Goal: Transaction & Acquisition: Book appointment/travel/reservation

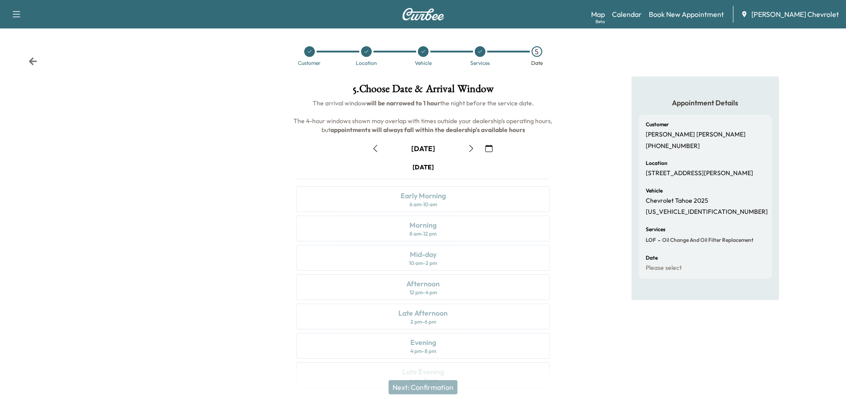
click at [423, 231] on div "[DATE] Early Morning 6 am - 10 am Morning 8 am - 12 pm Mid-day 10 am - 2 pm Aft…" at bounding box center [423, 277] width 268 height 229
click at [422, 231] on div "[DATE] Early Morning 6 am - 10 am Morning 8 am - 12 pm Mid-day 10 am - 2 pm Aft…" at bounding box center [423, 277] width 268 height 229
click at [423, 231] on div "[DATE] Early Morning 6 am - 10 am Morning 8 am - 12 pm Mid-day 10 am - 2 pm Aft…" at bounding box center [423, 277] width 268 height 229
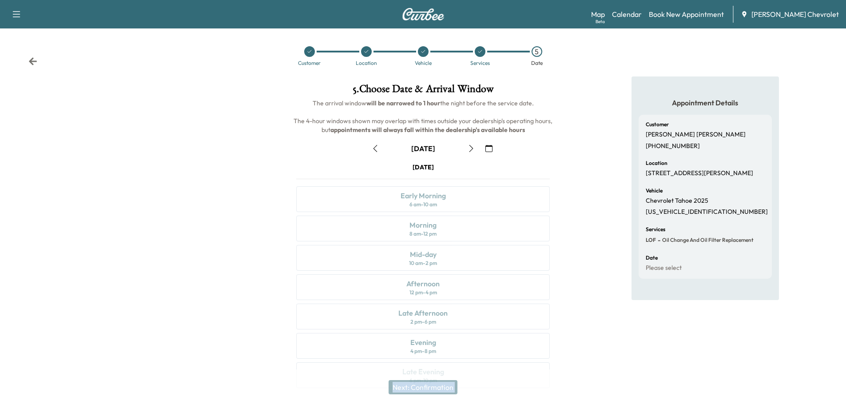
click at [423, 231] on div "[DATE] Early Morning 6 am - 10 am Morning 8 am - 12 pm Mid-day 10 am - 2 pm Aft…" at bounding box center [423, 277] width 268 height 229
click at [470, 146] on icon "button" at bounding box center [471, 148] width 4 height 7
click at [469, 147] on icon "button" at bounding box center [471, 148] width 7 height 7
click at [375, 150] on icon "button" at bounding box center [375, 148] width 7 height 7
click at [376, 150] on icon "button" at bounding box center [375, 148] width 7 height 7
